Goal: Information Seeking & Learning: Learn about a topic

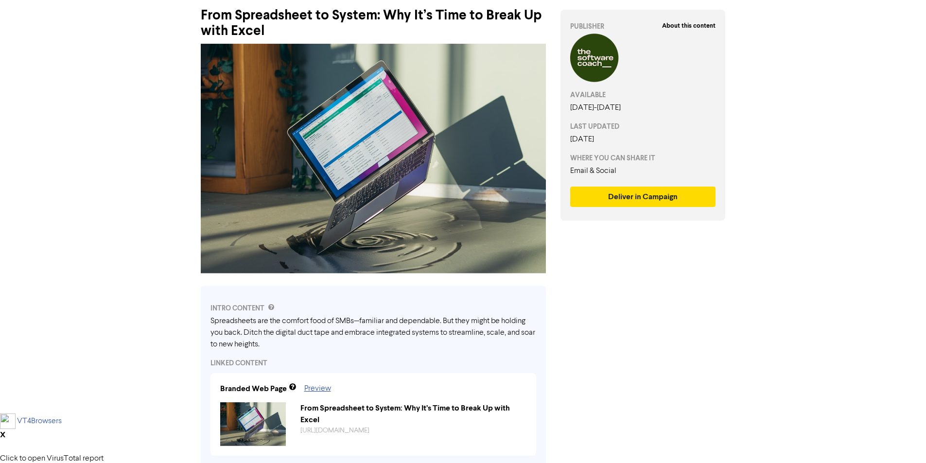
scroll to position [97, 0]
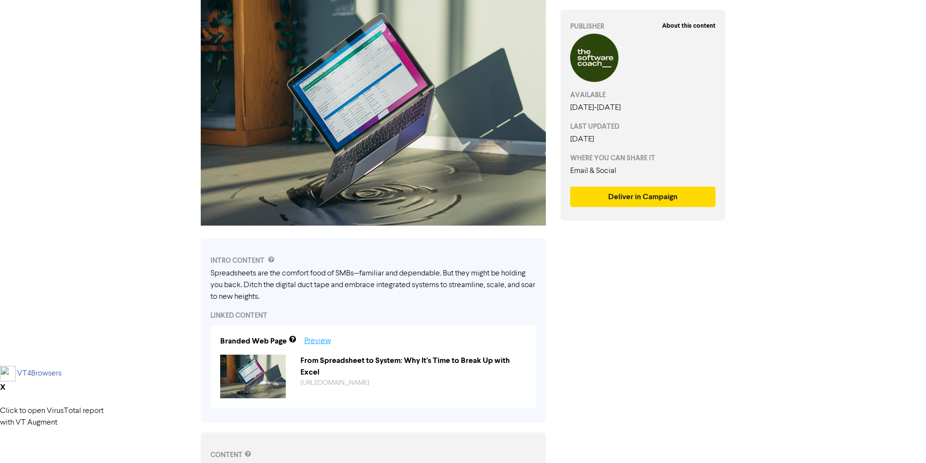
click at [319, 344] on link "Preview" at bounding box center [317, 341] width 27 height 8
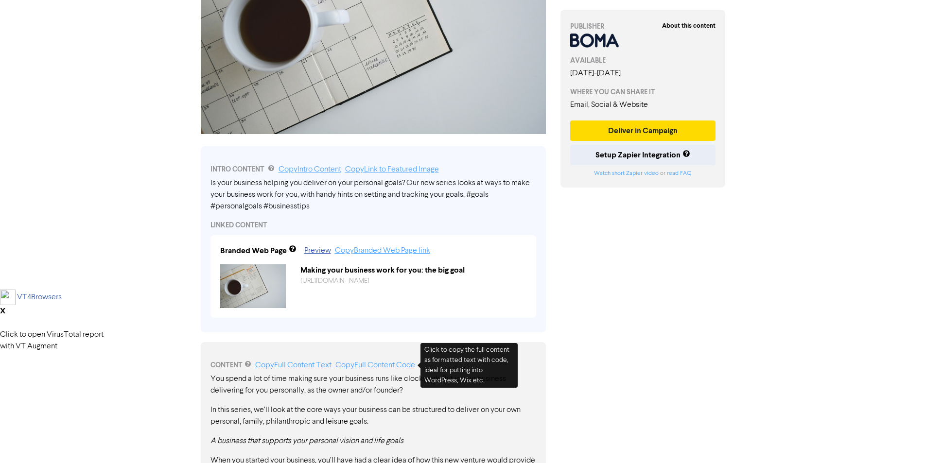
scroll to position [292, 0]
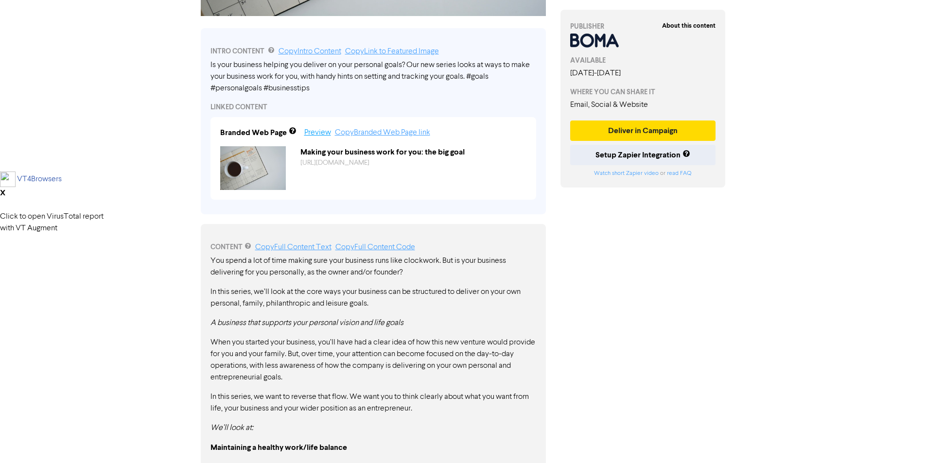
click at [326, 134] on link "Preview" at bounding box center [317, 133] width 27 height 8
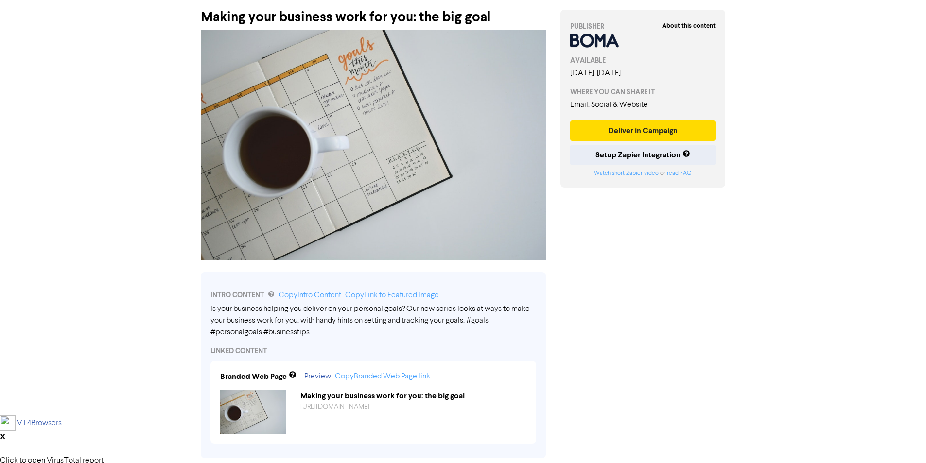
scroll to position [0, 0]
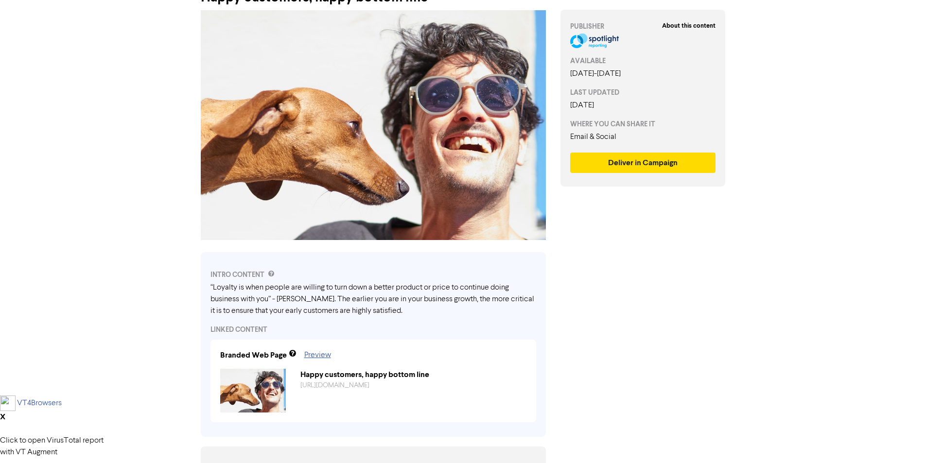
scroll to position [194, 0]
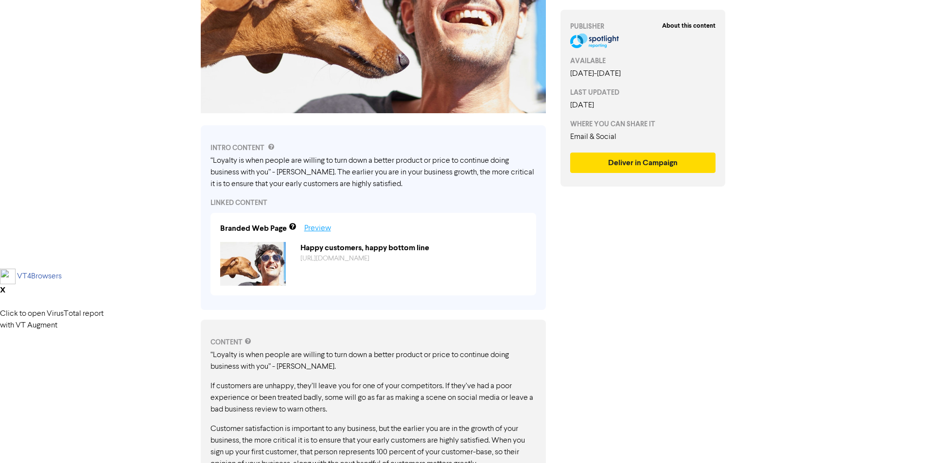
click at [321, 228] on link "Preview" at bounding box center [317, 228] width 27 height 8
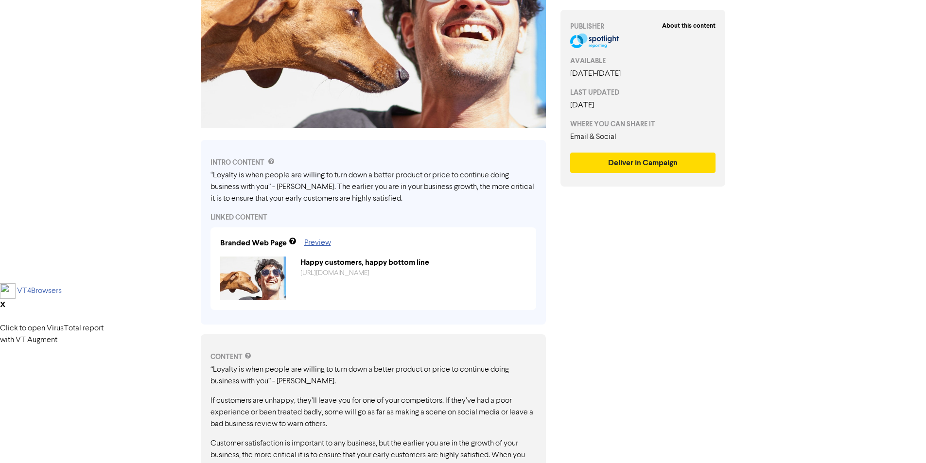
scroll to position [176, 0]
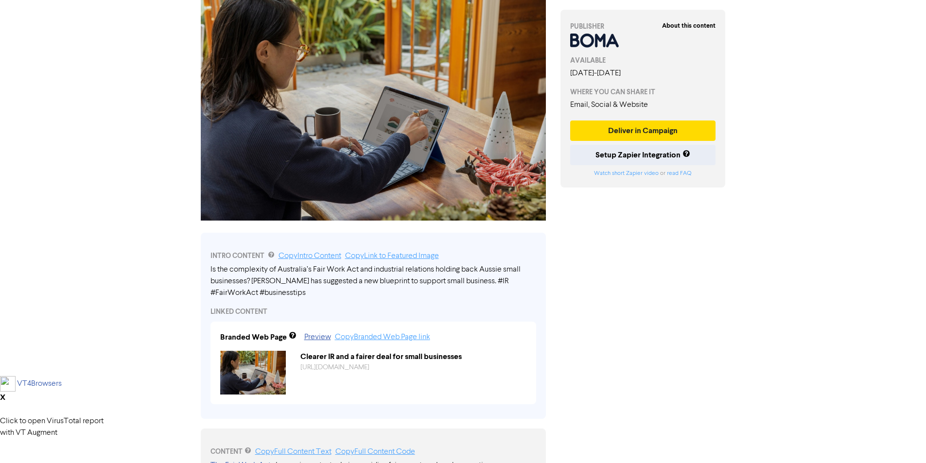
scroll to position [194, 0]
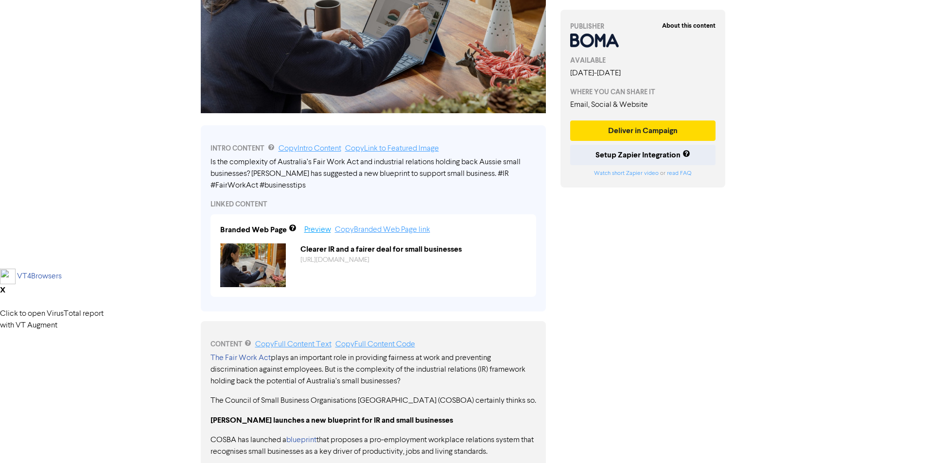
click at [324, 226] on link "Preview" at bounding box center [317, 230] width 27 height 8
click at [600, 294] on div "About this content PUBLISHER AVAILABLE [DATE] - [DATE] WHERE YOU CAN SHARE IT E…" at bounding box center [643, 309] width 180 height 912
click at [608, 307] on div "About this content PUBLISHER AVAILABLE [DATE] - [DATE] WHERE YOU CAN SHARE IT E…" at bounding box center [643, 309] width 180 height 912
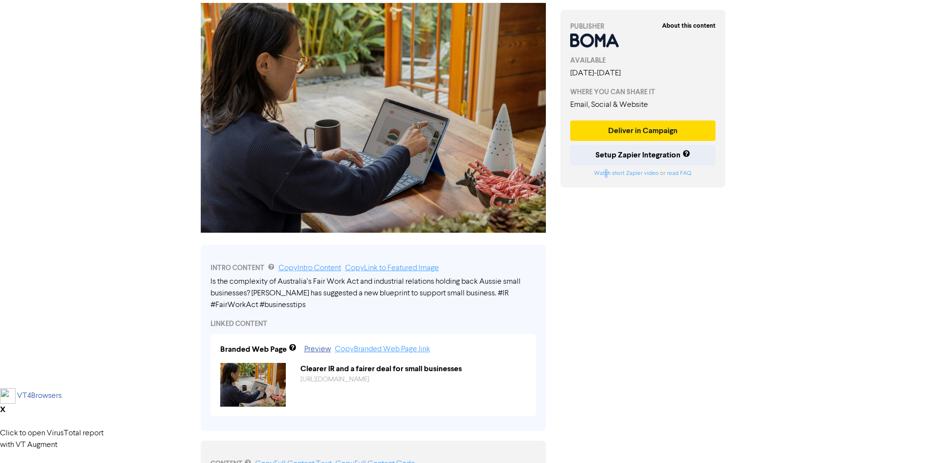
scroll to position [0, 0]
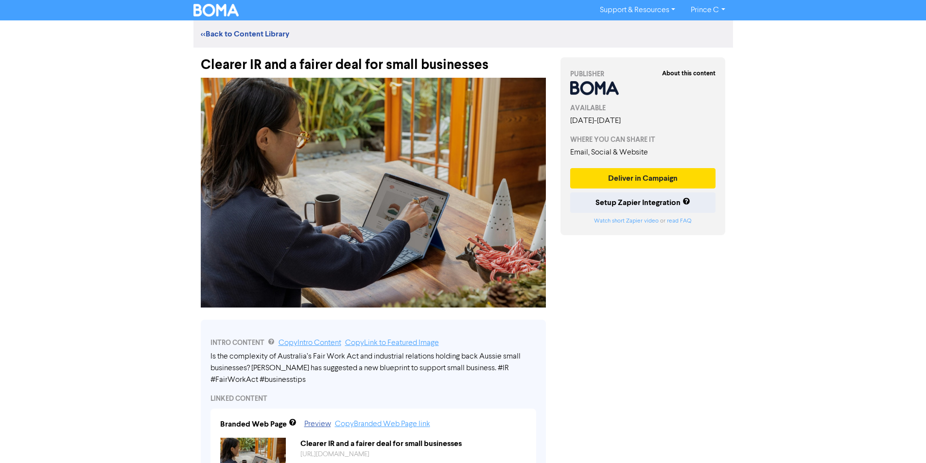
click at [116, 91] on div "Support & Resources Video Tutorials FAQ & Guides Marketing Education Prince C L…" at bounding box center [463, 231] width 926 height 463
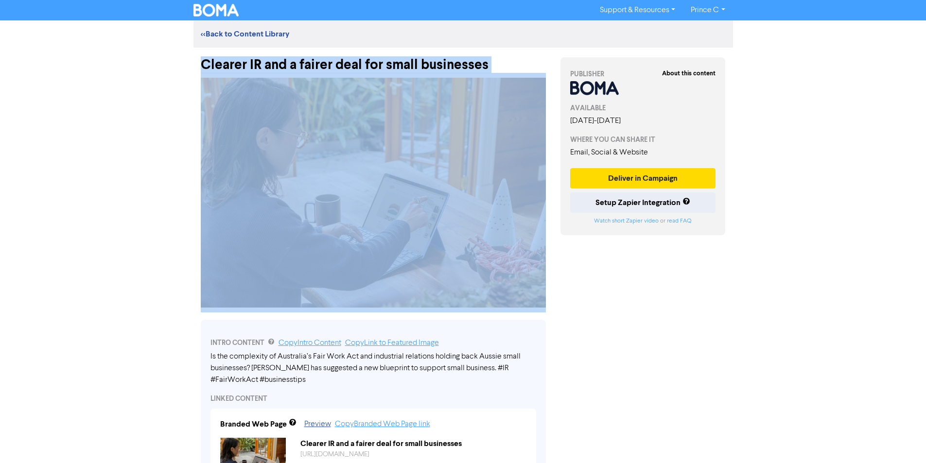
drag, startPoint x: 188, startPoint y: 47, endPoint x: 220, endPoint y: 116, distance: 76.1
click at [236, 124] on div "Support & Resources Video Tutorials FAQ & Guides Marketing Education Prince C L…" at bounding box center [463, 231] width 926 height 463
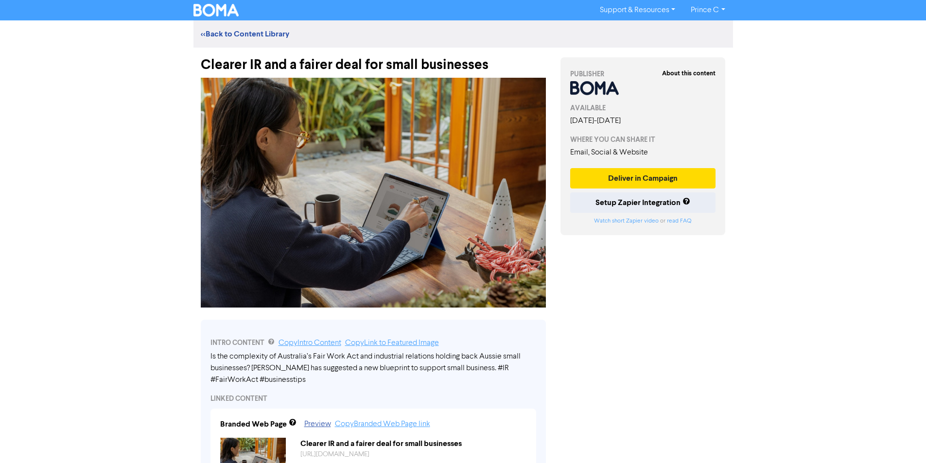
click at [121, 29] on div "Support & Resources Video Tutorials FAQ & Guides Marketing Education Prince C L…" at bounding box center [463, 231] width 926 height 463
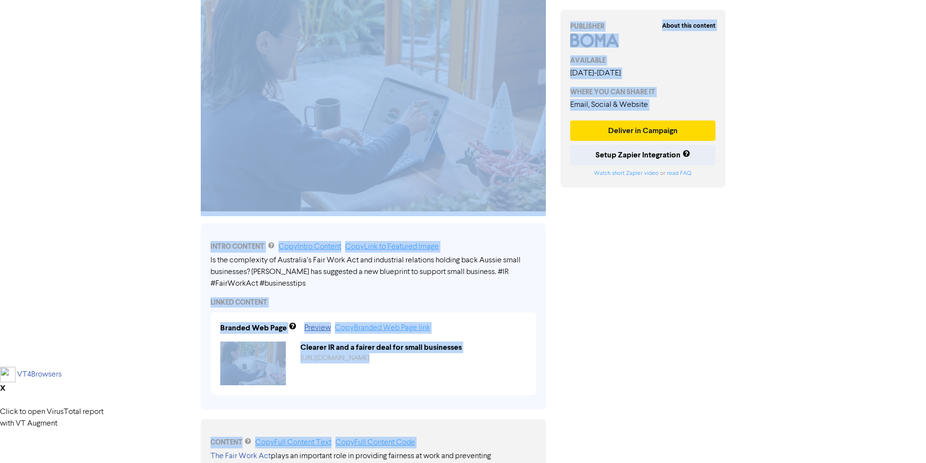
scroll to position [97, 0]
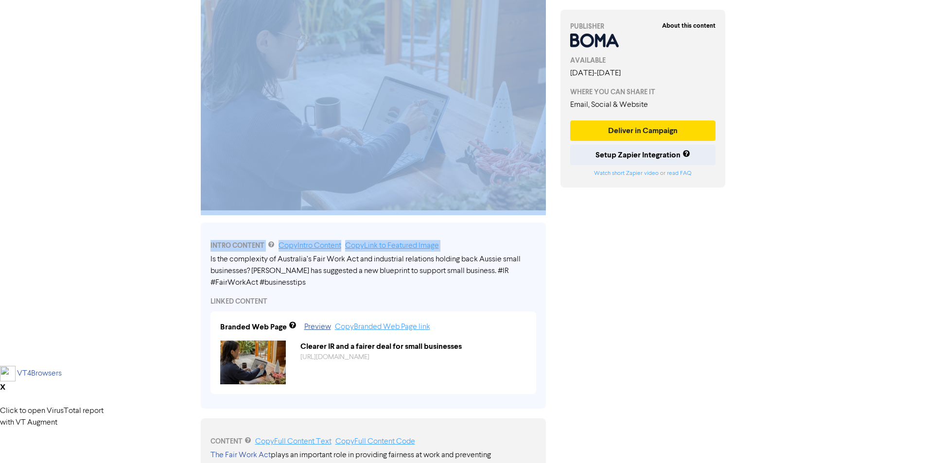
drag, startPoint x: 144, startPoint y: 27, endPoint x: 303, endPoint y: 263, distance: 285.0
click at [303, 263] on div "Support & Resources Video Tutorials FAQ & Guides Marketing Education Prince C L…" at bounding box center [463, 134] width 926 height 463
click at [49, 201] on div "Support & Resources Video Tutorials FAQ & Guides Marketing Education Prince C L…" at bounding box center [463, 134] width 926 height 463
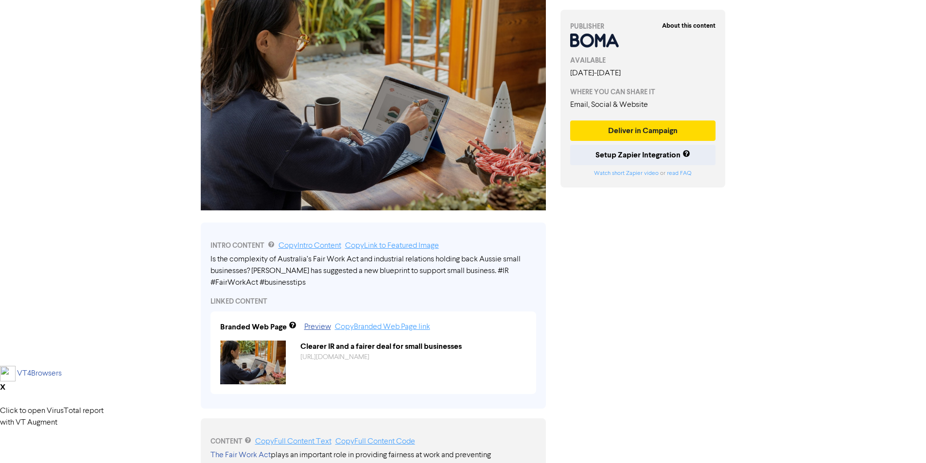
click at [894, 168] on div "Support & Resources Video Tutorials FAQ & Guides Marketing Education Prince C L…" at bounding box center [463, 134] width 926 height 463
drag, startPoint x: 800, startPoint y: 109, endPoint x: 604, endPoint y: 193, distance: 212.8
click at [604, 193] on div "Support & Resources Video Tutorials FAQ & Guides Marketing Education Prince C L…" at bounding box center [463, 134] width 926 height 463
click at [604, 193] on div "About this content PUBLISHER AVAILABLE January 28th, 2025 - December 12th, 2025…" at bounding box center [643, 406] width 180 height 912
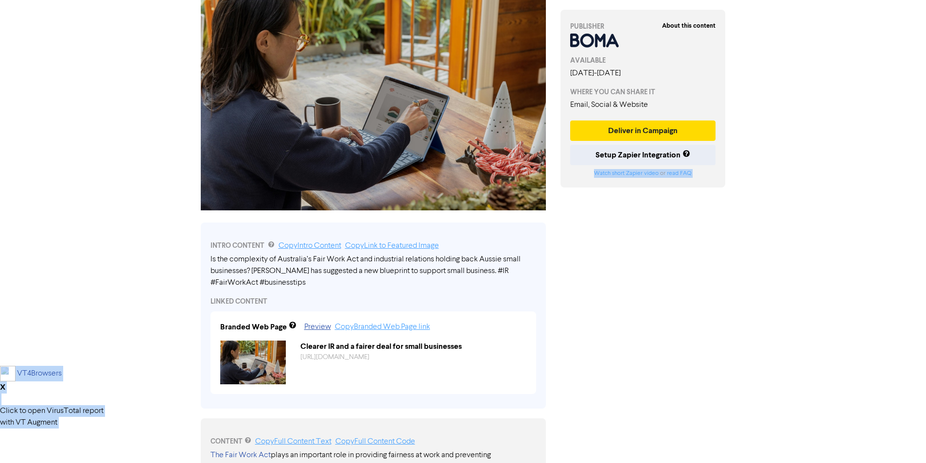
drag, startPoint x: 604, startPoint y: 193, endPoint x: 792, endPoint y: 154, distance: 192.1
click at [788, 154] on div "Support & Resources Video Tutorials FAQ & Guides Marketing Education Prince C L…" at bounding box center [463, 134] width 926 height 463
click at [792, 154] on div "Support & Resources Video Tutorials FAQ & Guides Marketing Education Prince C L…" at bounding box center [463, 134] width 926 height 463
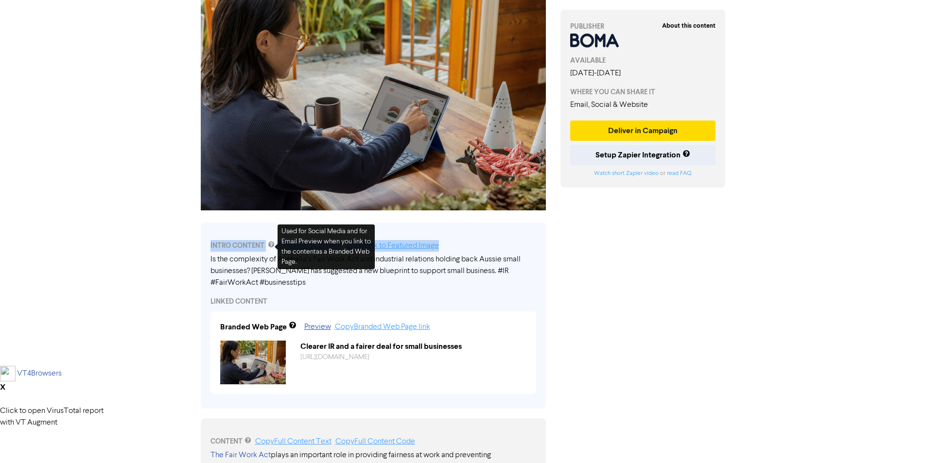
drag, startPoint x: 271, startPoint y: 274, endPoint x: 517, endPoint y: 241, distance: 247.5
click at [515, 245] on div "Support & Resources Video Tutorials FAQ & Guides Marketing Education Prince C L…" at bounding box center [463, 134] width 926 height 463
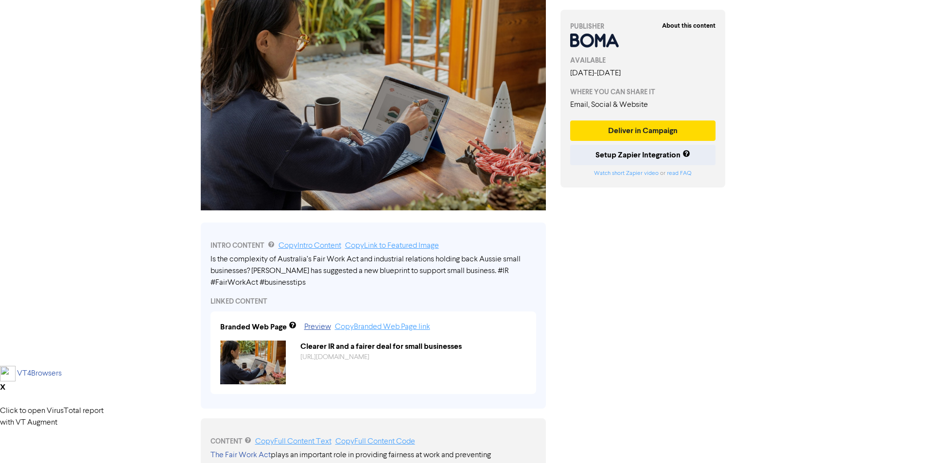
drag, startPoint x: 586, startPoint y: 236, endPoint x: 520, endPoint y: 223, distance: 67.4
click at [587, 237] on div "About this content PUBLISHER AVAILABLE January 28th, 2025 - December 12th, 2025…" at bounding box center [643, 406] width 180 height 912
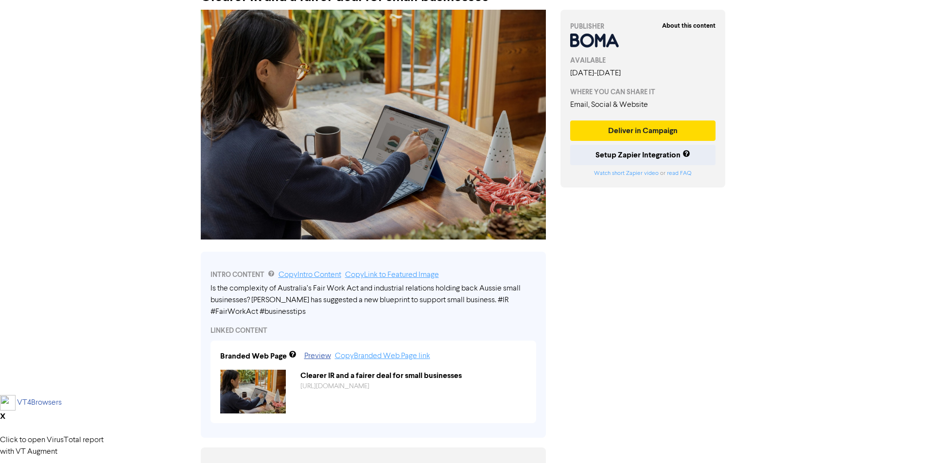
scroll to position [0, 0]
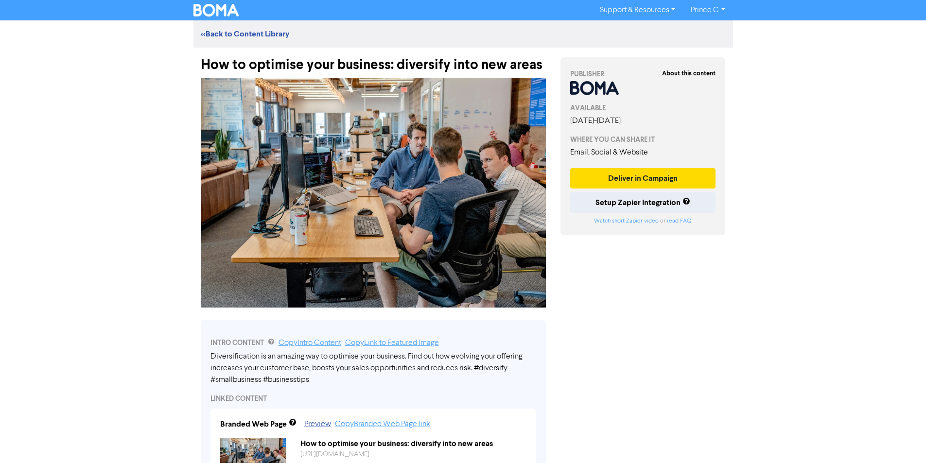
click at [847, 173] on div "Support & Resources Video Tutorials FAQ & Guides Marketing Education Prince C L…" at bounding box center [463, 231] width 926 height 463
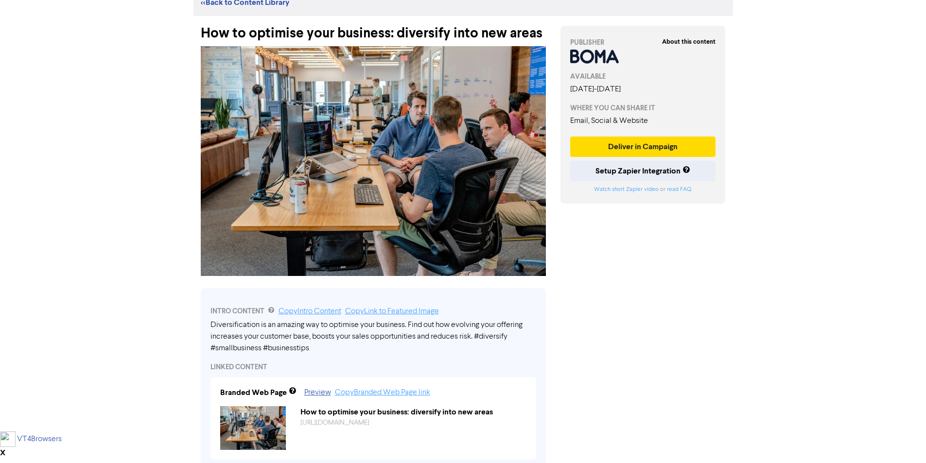
scroll to position [97, 0]
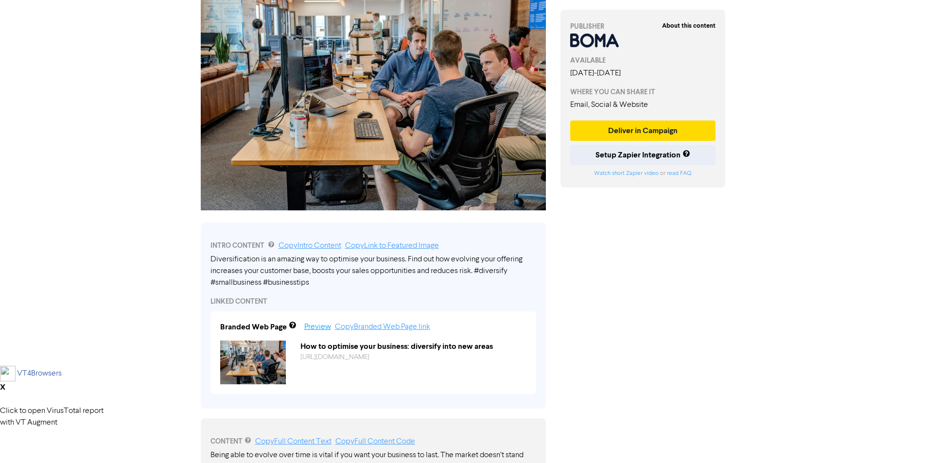
click at [320, 327] on link "Preview" at bounding box center [317, 327] width 27 height 8
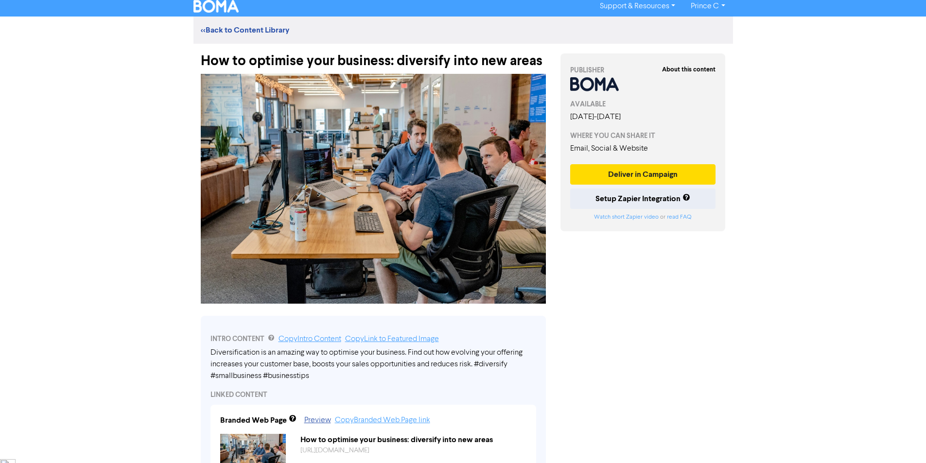
scroll to position [0, 0]
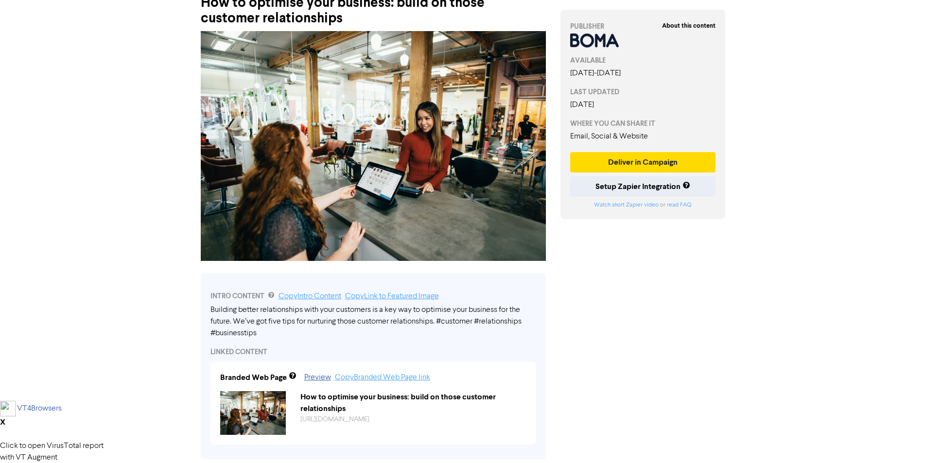
scroll to position [146, 0]
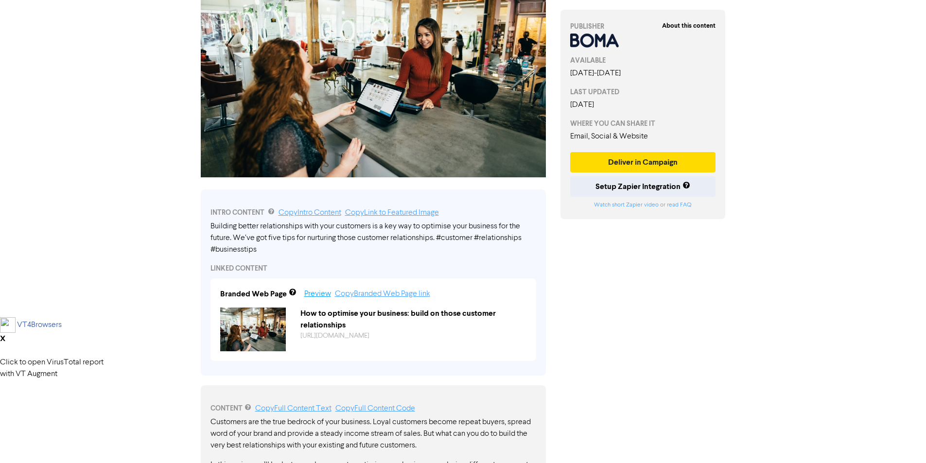
click at [310, 295] on link "Preview" at bounding box center [317, 294] width 27 height 8
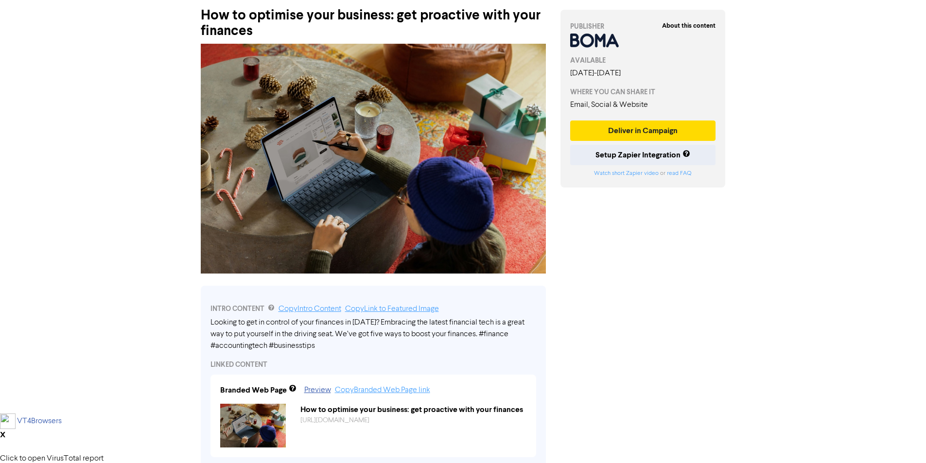
scroll to position [97, 0]
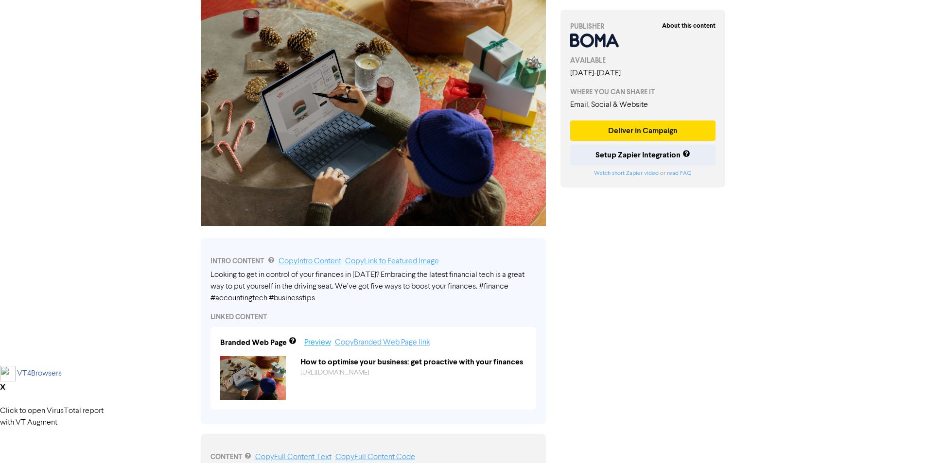
click at [322, 344] on link "Preview" at bounding box center [317, 343] width 27 height 8
click at [473, 408] on div "Branded Web Page Preview Copy Branded Web Page link How to optimise your busine…" at bounding box center [373, 368] width 326 height 83
drag, startPoint x: 671, startPoint y: 241, endPoint x: 670, endPoint y: 249, distance: 7.9
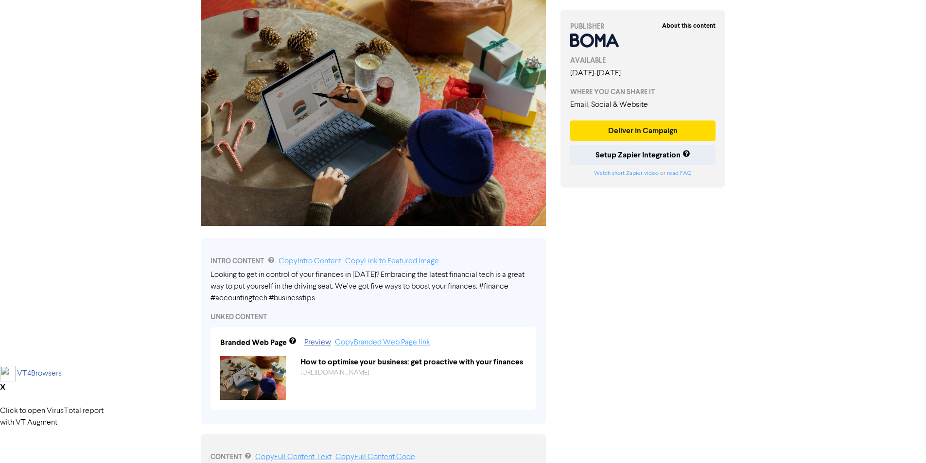
click at [764, 315] on div "Support & Resources Video Tutorials FAQ & Guides Marketing Education Prince C L…" at bounding box center [463, 134] width 926 height 463
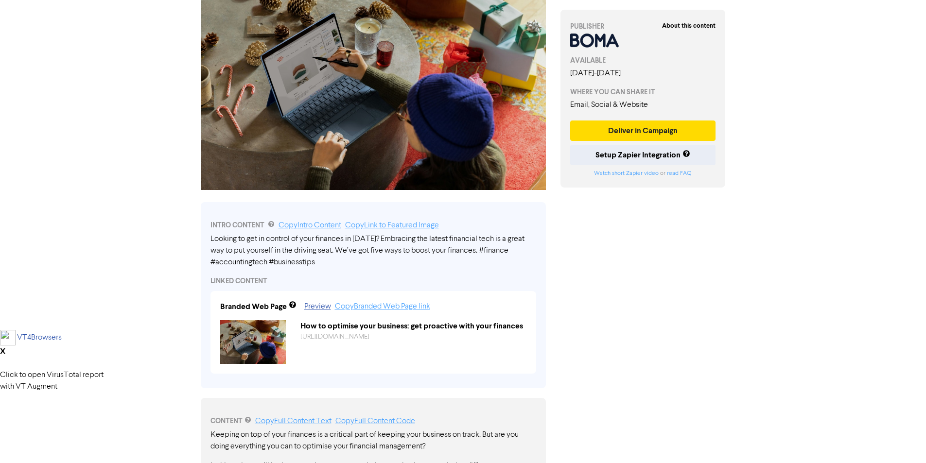
scroll to position [0, 0]
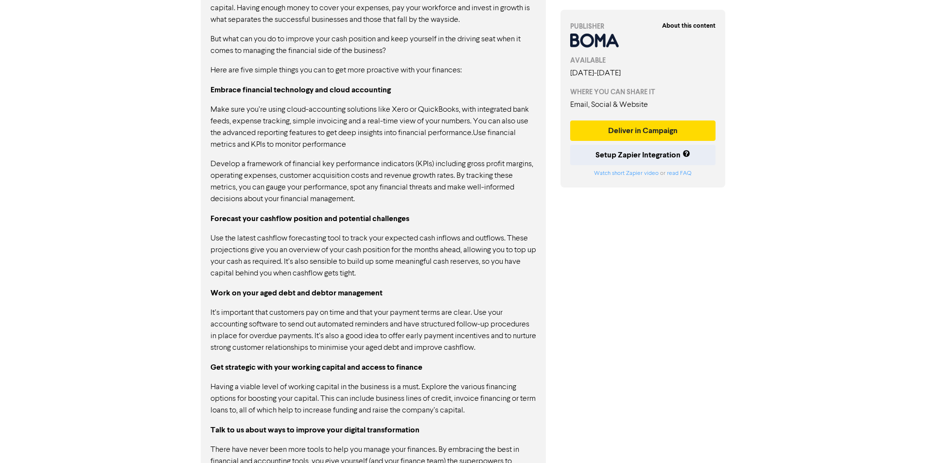
scroll to position [738, 0]
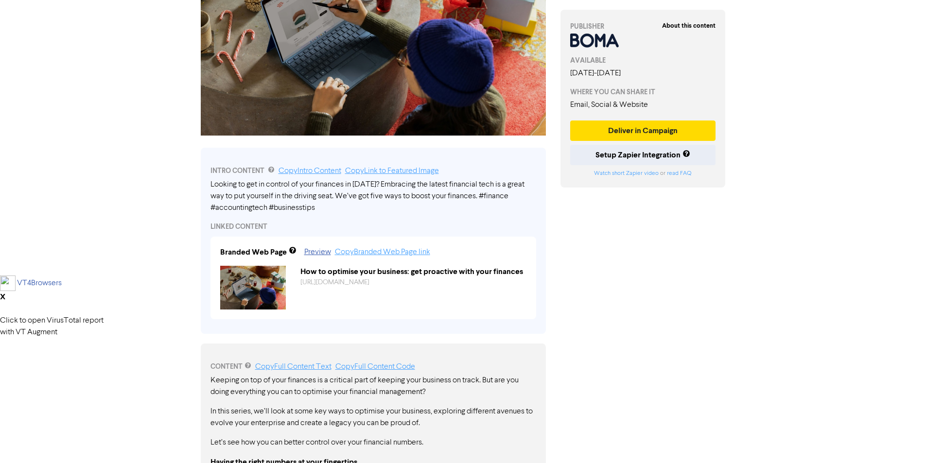
scroll to position [9, 0]
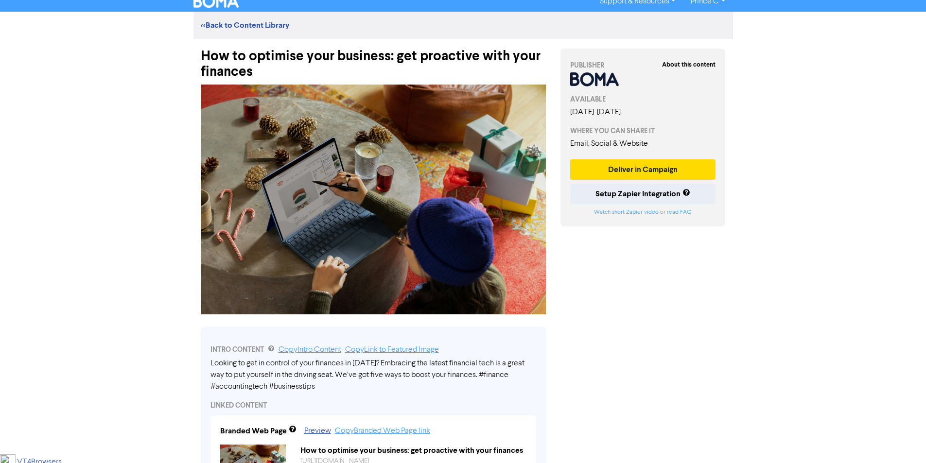
drag, startPoint x: 794, startPoint y: 209, endPoint x: 799, endPoint y: 227, distance: 18.6
click at [794, 212] on div "Support & Resources Video Tutorials FAQ & Guides Marketing Education Prince C L…" at bounding box center [463, 222] width 926 height 463
click at [795, 71] on div "Support & Resources Video Tutorials FAQ & Guides Marketing Education Prince C L…" at bounding box center [463, 222] width 926 height 463
click at [763, 324] on div "Support & Resources Video Tutorials FAQ & Guides Marketing Education Prince C L…" at bounding box center [463, 222] width 926 height 463
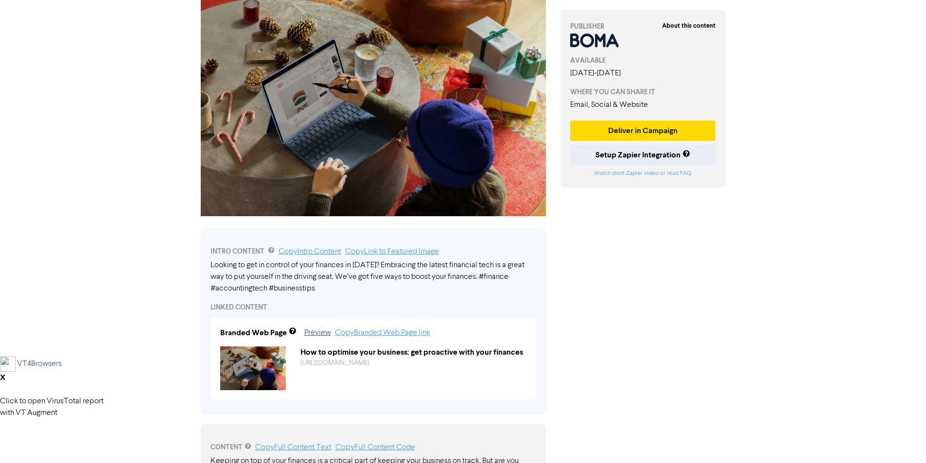
scroll to position [155, 0]
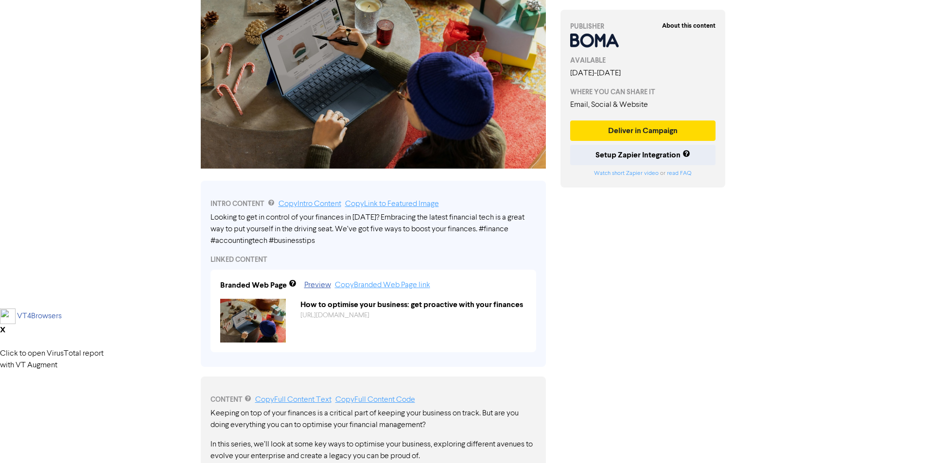
click at [709, 342] on div "About this content PUBLISHER AVAILABLE [DATE] - [DATE] WHERE YOU CAN SHARE IT E…" at bounding box center [643, 469] width 180 height 1153
click at [708, 339] on div "About this content PUBLISHER AVAILABLE [DATE] - [DATE] WHERE YOU CAN SHARE IT E…" at bounding box center [643, 469] width 180 height 1153
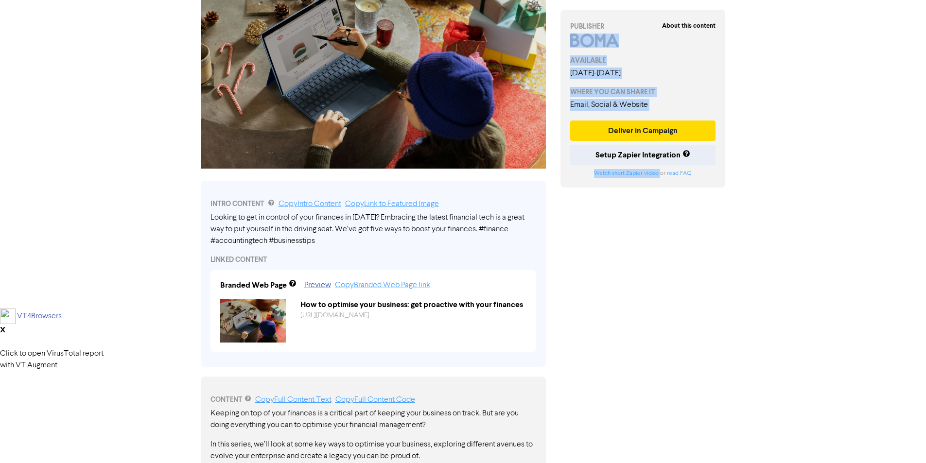
drag, startPoint x: 661, startPoint y: 223, endPoint x: 690, endPoint y: 11, distance: 213.4
click at [690, 12] on div "About this content PUBLISHER AVAILABLE [DATE] - [DATE] WHERE YOU CAN SHARE IT E…" at bounding box center [643, 469] width 180 height 1153
click at [715, 14] on div "About this content PUBLISHER AVAILABLE [DATE] - [DATE] WHERE YOU CAN SHARE IT E…" at bounding box center [642, 99] width 165 height 178
drag, startPoint x: 716, startPoint y: 13, endPoint x: 707, endPoint y: 202, distance: 189.2
click at [573, 192] on div "About this content PUBLISHER AVAILABLE [DATE] - [DATE] WHERE YOU CAN SHARE IT E…" at bounding box center [643, 469] width 180 height 1153
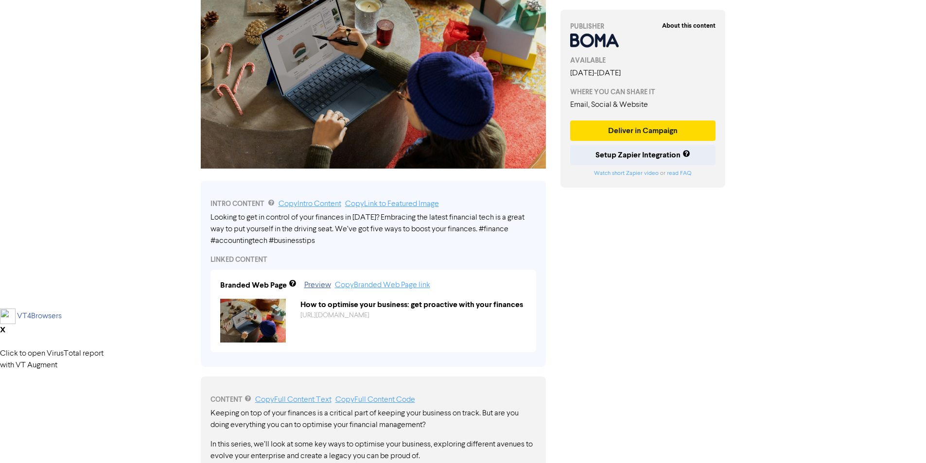
click at [773, 204] on div "Support & Resources Video Tutorials FAQ & Guides Marketing Education Prince C L…" at bounding box center [463, 76] width 926 height 463
drag, startPoint x: 564, startPoint y: 188, endPoint x: 719, endPoint y: 14, distance: 233.0
click at [719, 14] on div "About this content PUBLISHER AVAILABLE [DATE] - [DATE] WHERE YOU CAN SHARE IT E…" at bounding box center [643, 469] width 180 height 1153
click at [785, 78] on div "Support & Resources Video Tutorials FAQ & Guides Marketing Education Prince C L…" at bounding box center [463, 76] width 926 height 463
drag, startPoint x: 132, startPoint y: 80, endPoint x: 234, endPoint y: 78, distance: 101.6
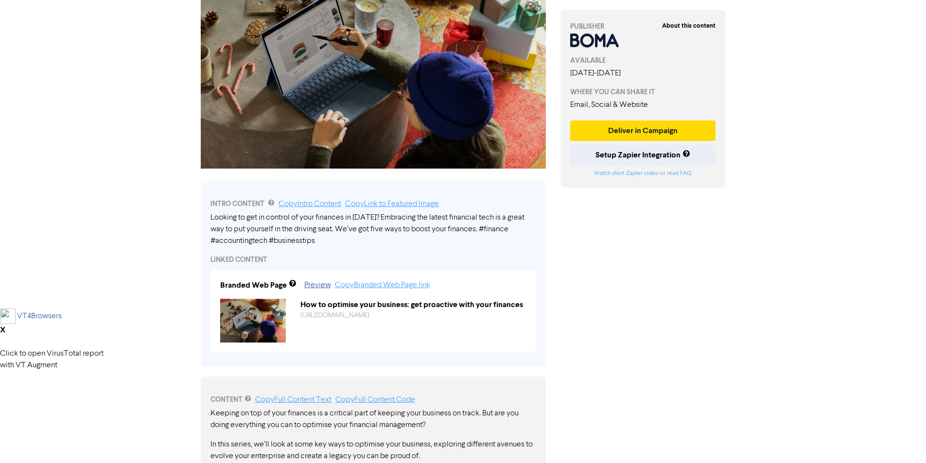
click at [234, 78] on div "Support & Resources Video Tutorials FAQ & Guides Marketing Education Prince C L…" at bounding box center [463, 76] width 926 height 463
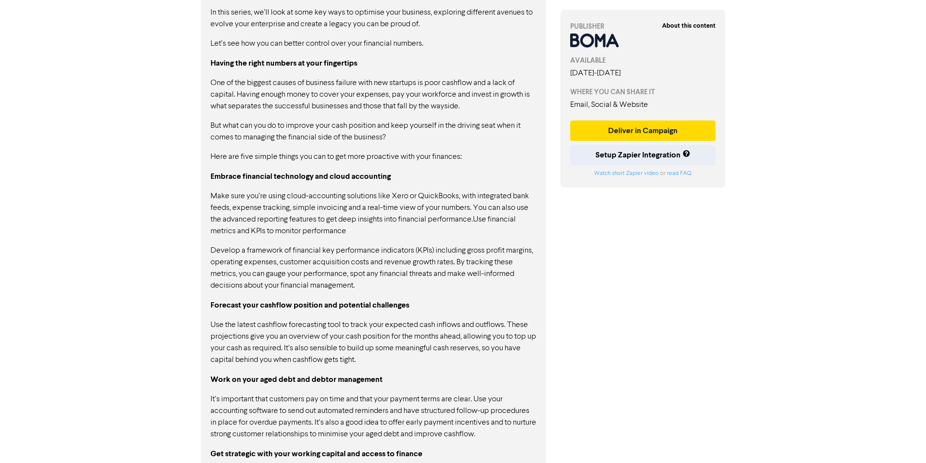
scroll to position [590, 0]
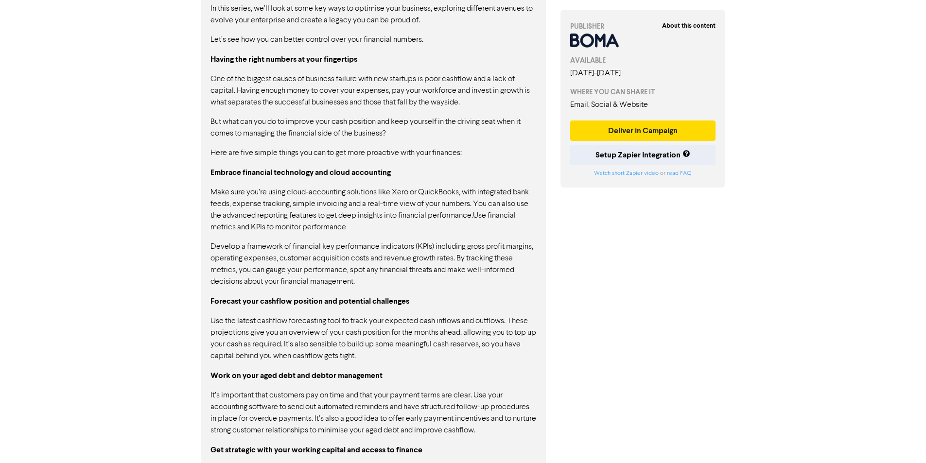
click at [721, 289] on div "About this content PUBLISHER AVAILABLE [DATE] - [DATE] WHERE YOU CAN SHARE IT E…" at bounding box center [643, 33] width 180 height 1153
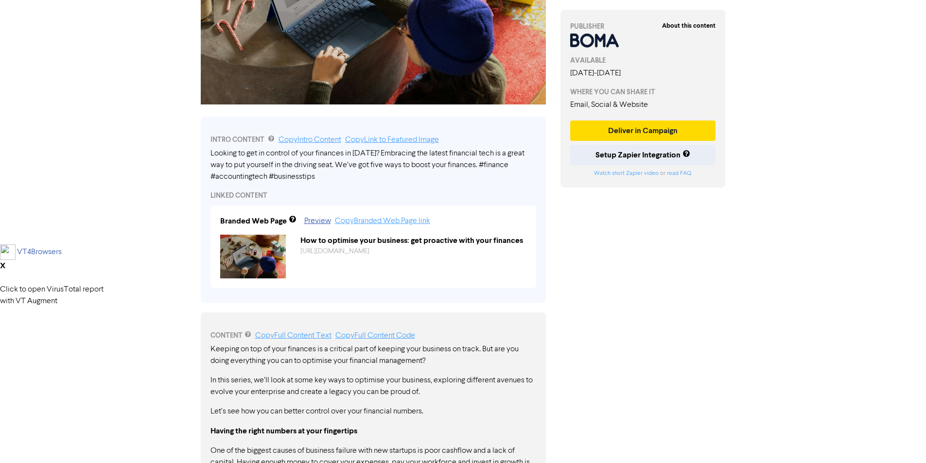
scroll to position [292, 0]
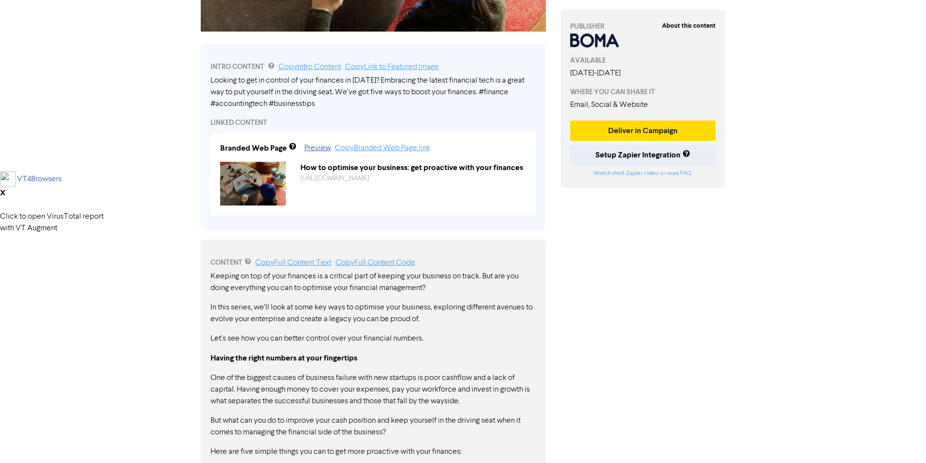
click at [687, 272] on div "About this content PUBLISHER AVAILABLE [DATE] - [DATE] WHERE YOU CAN SHARE IT E…" at bounding box center [643, 332] width 180 height 1153
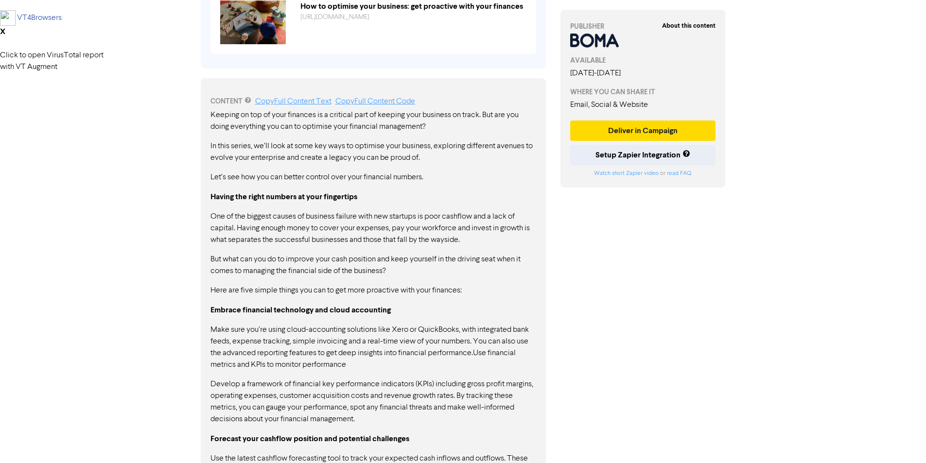
scroll to position [349, 0]
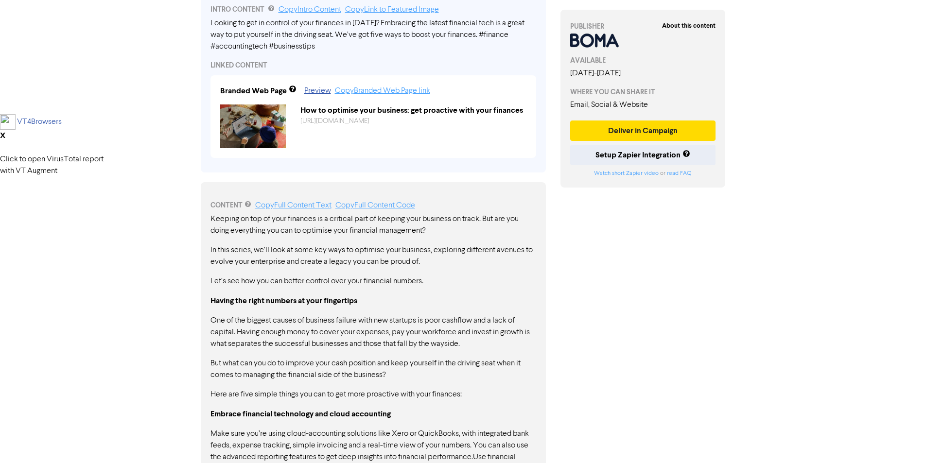
click at [695, 346] on div "About this content PUBLISHER AVAILABLE [DATE] - [DATE] WHERE YOU CAN SHARE IT E…" at bounding box center [643, 275] width 180 height 1153
click at [695, 347] on div "About this content PUBLISHER AVAILABLE [DATE] - [DATE] WHERE YOU CAN SHARE IT E…" at bounding box center [643, 275] width 180 height 1153
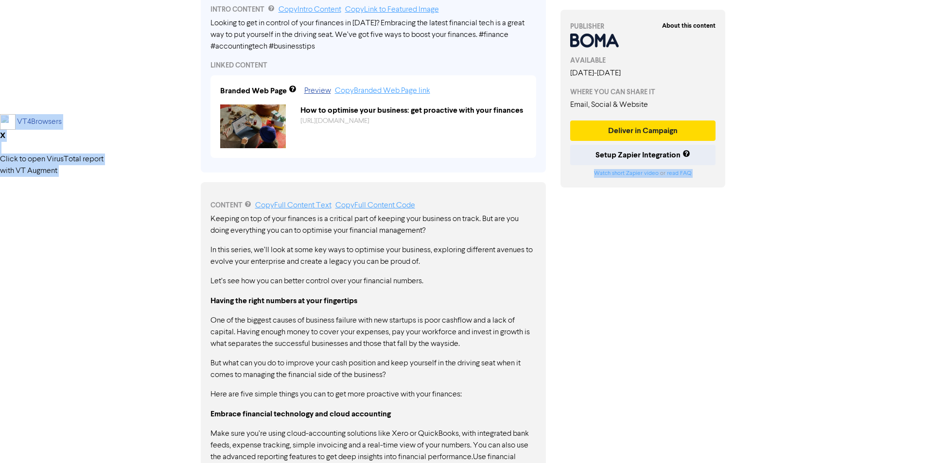
click at [696, 347] on div "About this content PUBLISHER AVAILABLE [DATE] - [DATE] WHERE YOU CAN SHARE IT E…" at bounding box center [643, 275] width 180 height 1153
drag, startPoint x: 710, startPoint y: 235, endPoint x: 719, endPoint y: 247, distance: 15.0
click at [711, 236] on div "About this content PUBLISHER AVAILABLE [DATE] - [DATE] WHERE YOU CAN SHARE IT E…" at bounding box center [643, 275] width 180 height 1153
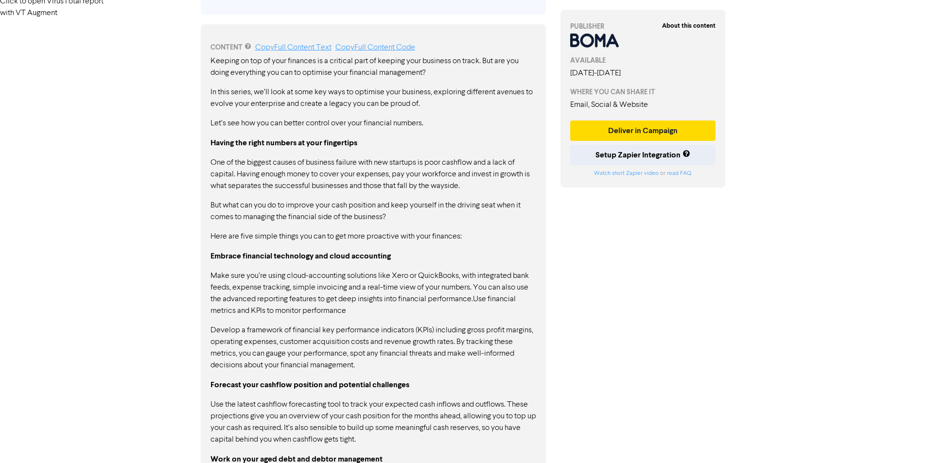
scroll to position [592, 0]
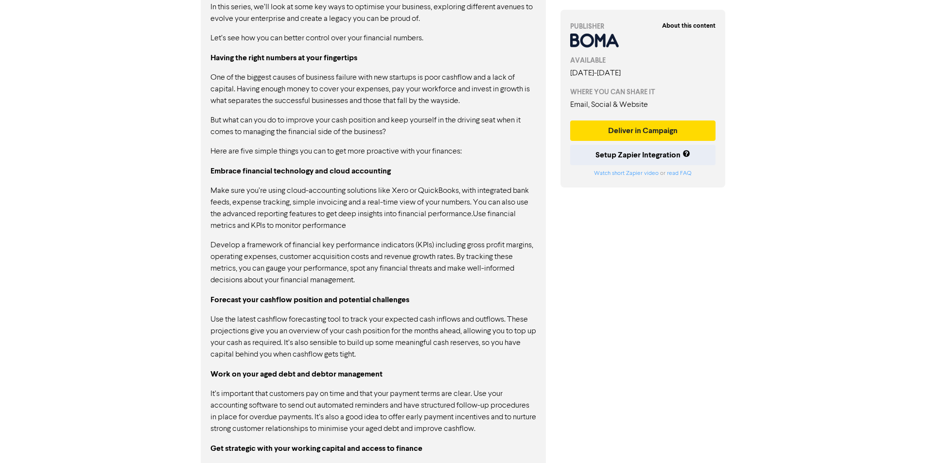
click at [645, 325] on div "About this content PUBLISHER AVAILABLE [DATE] - [DATE] WHERE YOU CAN SHARE IT E…" at bounding box center [643, 32] width 180 height 1153
